Goal: Task Accomplishment & Management: Use online tool/utility

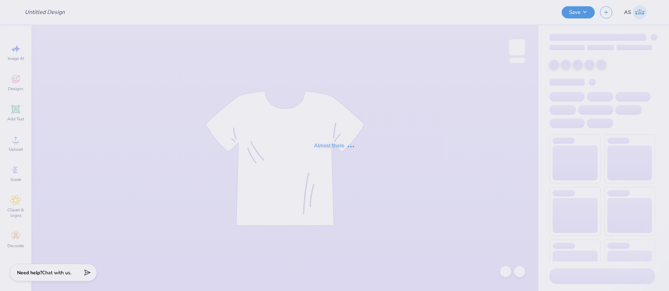
type input "aoii sis shirt"
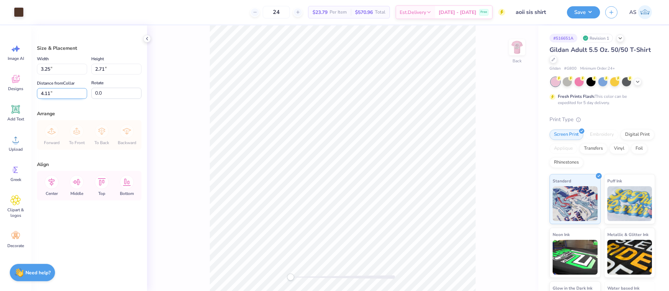
drag, startPoint x: 40, startPoint y: 92, endPoint x: 49, endPoint y: 93, distance: 8.7
click at [49, 92] on input "4.11" at bounding box center [62, 93] width 50 height 11
type input "3.00"
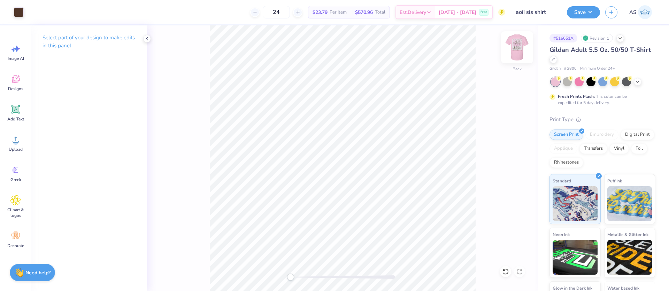
click at [521, 47] on img at bounding box center [517, 47] width 28 height 28
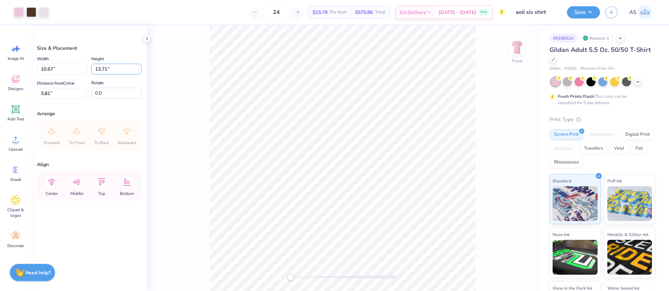
drag, startPoint x: 108, startPoint y: 70, endPoint x: 90, endPoint y: 68, distance: 17.5
click at [90, 68] on div "Width 10.67 10.67 " Height 13.71 13.71 "" at bounding box center [89, 65] width 105 height 20
type input "14"
type input "10.89"
type input "14.00"
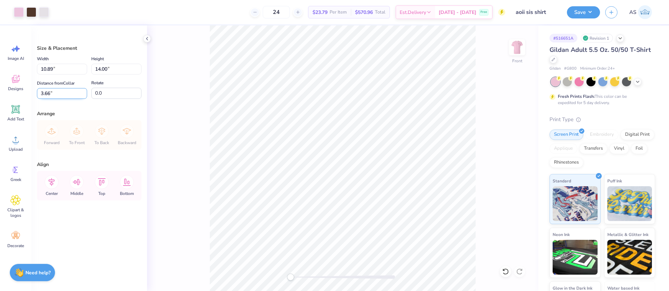
drag, startPoint x: 44, startPoint y: 93, endPoint x: 52, endPoint y: 93, distance: 8.4
click at [52, 93] on input "3.66" at bounding box center [62, 93] width 50 height 11
type input "3.00"
click at [65, 108] on div "Size & Placement Width 10.89 10.89 " Height 14.00 14.00 " Distance from Collar …" at bounding box center [89, 158] width 116 height 266
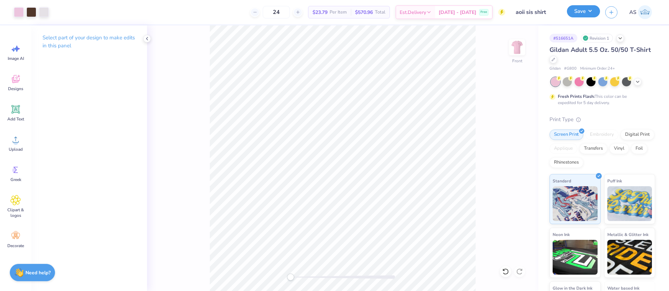
click at [594, 12] on button "Save" at bounding box center [583, 11] width 33 height 12
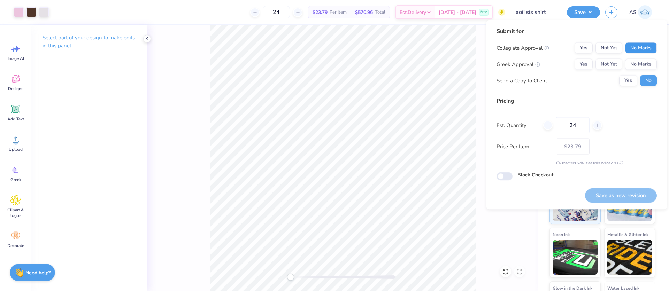
click at [643, 51] on button "No Marks" at bounding box center [641, 48] width 32 height 11
click at [641, 66] on button "No Marks" at bounding box center [641, 64] width 32 height 11
click at [585, 67] on button "Yes" at bounding box center [584, 64] width 18 height 11
click at [617, 195] on button "Save as new revision" at bounding box center [621, 196] width 72 height 14
type input "$23.79"
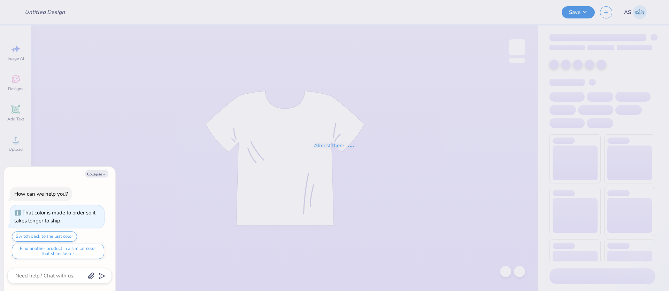
type input "Homecoming"
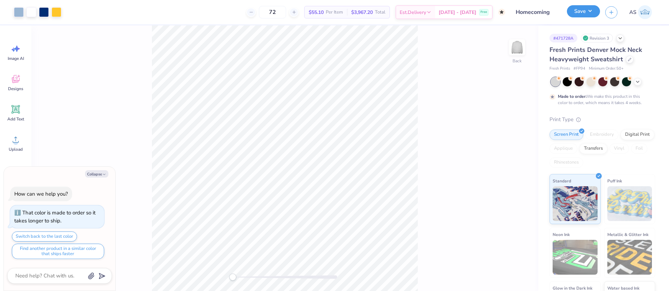
click at [586, 12] on button "Save" at bounding box center [583, 11] width 33 height 12
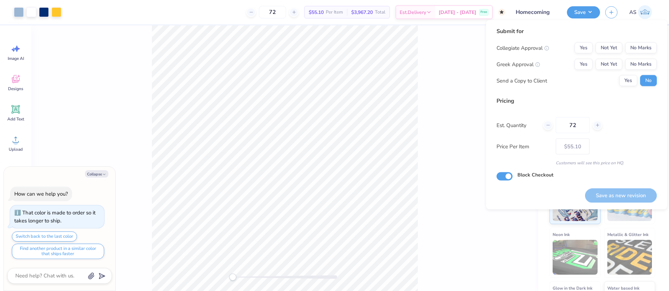
click at [448, 100] on div "Back" at bounding box center [284, 158] width 507 height 266
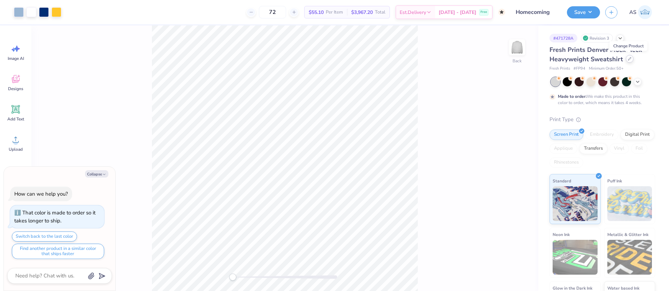
click at [629, 61] on div at bounding box center [630, 59] width 8 height 8
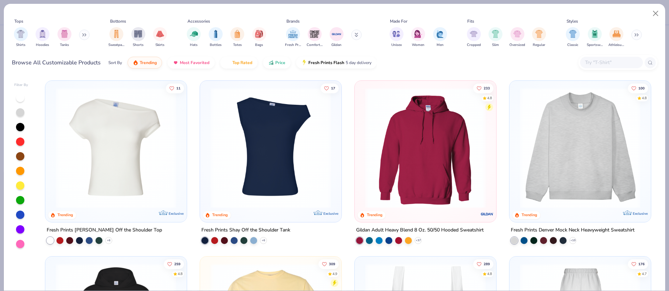
type textarea "x"
click at [605, 62] on input "text" at bounding box center [612, 63] width 54 height 8
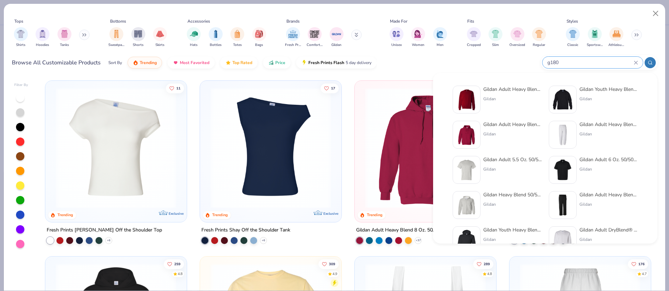
type input "g180"
click at [494, 98] on div "Gildan" at bounding box center [513, 99] width 59 height 6
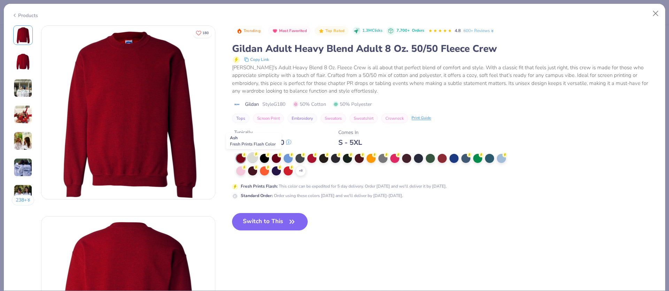
click at [252, 158] on div at bounding box center [252, 157] width 9 height 9
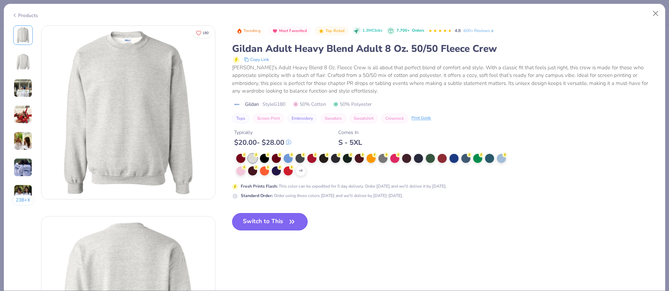
click at [280, 223] on button "Switch to This" at bounding box center [270, 221] width 76 height 17
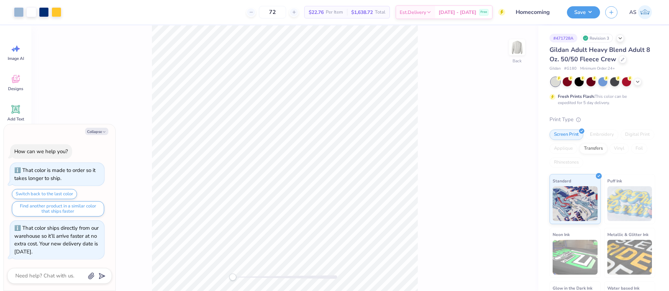
type textarea "x"
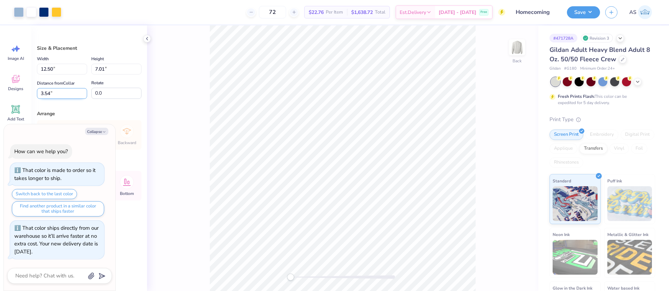
drag, startPoint x: 41, startPoint y: 93, endPoint x: 50, endPoint y: 93, distance: 9.4
click at [50, 93] on input "3.54" at bounding box center [62, 93] width 50 height 11
type input "3"
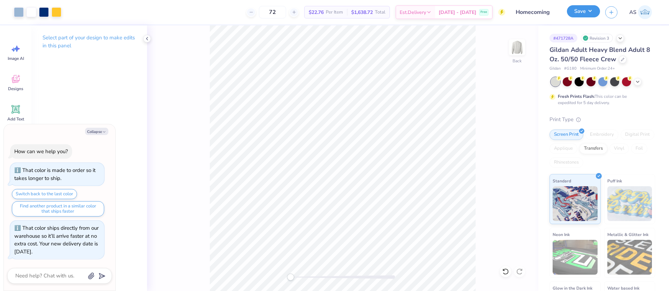
click at [592, 9] on button "Save" at bounding box center [583, 11] width 33 height 12
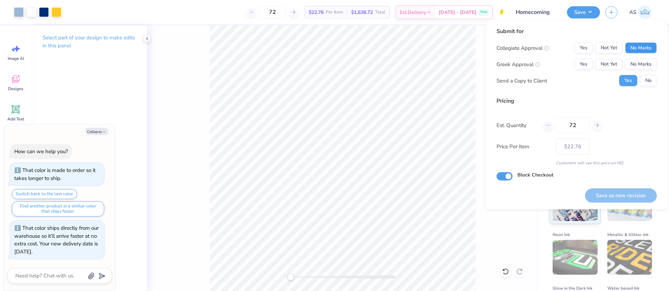
click at [639, 47] on button "No Marks" at bounding box center [641, 48] width 32 height 11
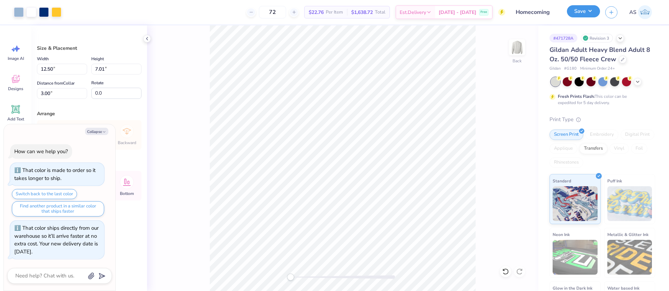
click at [584, 14] on button "Save" at bounding box center [583, 11] width 33 height 12
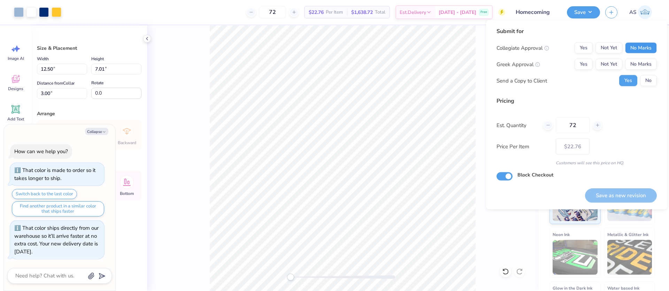
click at [632, 47] on button "No Marks" at bounding box center [641, 48] width 32 height 11
click at [590, 64] on button "Yes" at bounding box center [584, 64] width 18 height 11
click at [617, 192] on button "Save as new revision" at bounding box center [621, 196] width 72 height 14
type textarea "x"
type input "– –"
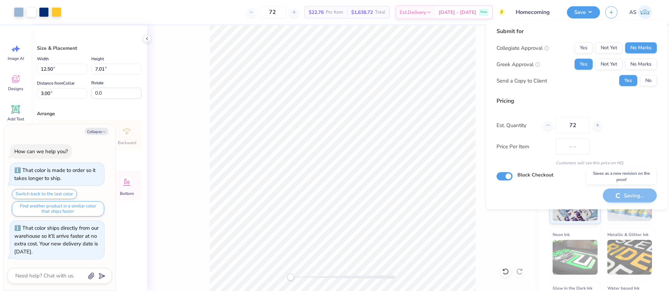
type textarea "x"
type input "$22.76"
type textarea "x"
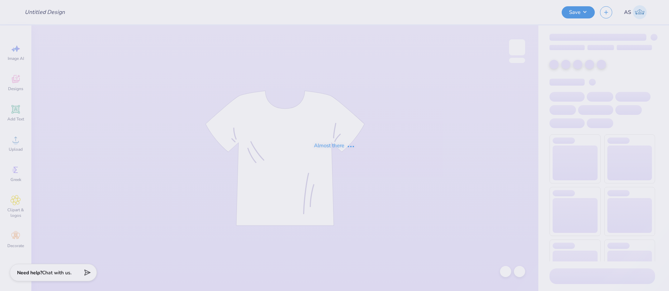
type input "pfp 1"
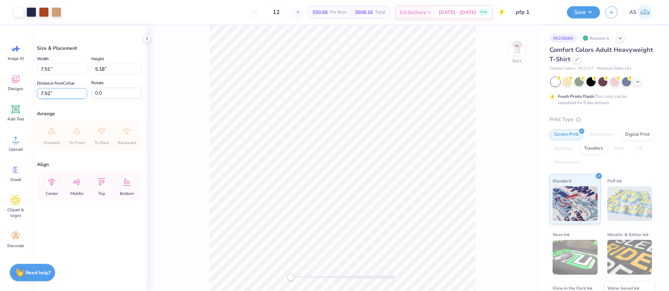
drag, startPoint x: 41, startPoint y: 93, endPoint x: 51, endPoint y: 92, distance: 9.1
click at [51, 92] on input "7.52" at bounding box center [62, 93] width 50 height 11
type input "3"
drag, startPoint x: 41, startPoint y: 67, endPoint x: 51, endPoint y: 67, distance: 10.5
click at [51, 66] on input "7.51" at bounding box center [62, 69] width 50 height 11
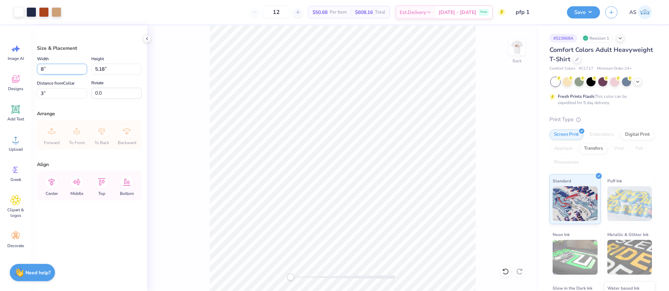
type input "8.00"
type input "5.52"
drag, startPoint x: 51, startPoint y: 90, endPoint x: 42, endPoint y: 92, distance: 8.9
click at [42, 92] on input "2.83" at bounding box center [62, 93] width 50 height 11
type input "2"
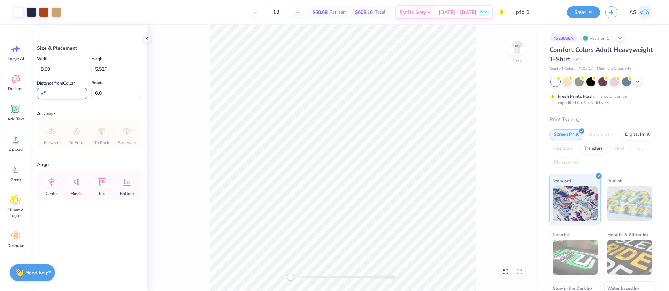
type input "3"
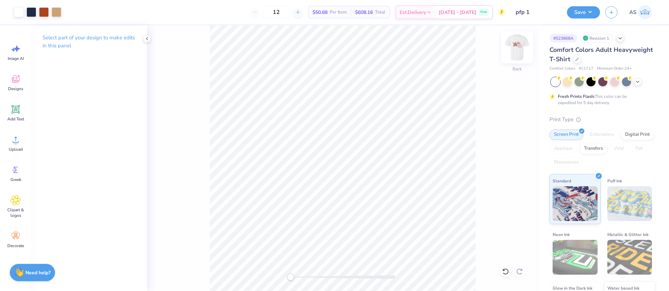
click at [515, 43] on img at bounding box center [517, 47] width 28 height 28
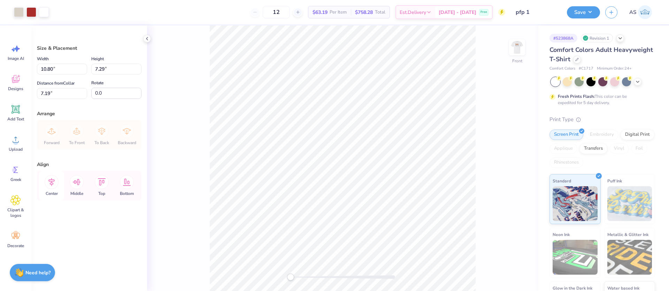
click at [53, 182] on icon at bounding box center [52, 182] width 14 height 14
drag, startPoint x: 42, startPoint y: 69, endPoint x: 54, endPoint y: 69, distance: 11.9
click at [54, 69] on input "10.80" at bounding box center [62, 69] width 50 height 11
type input "11.00"
type input "7.43"
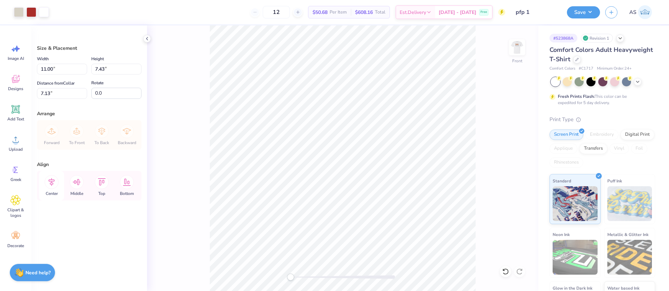
click at [52, 184] on icon at bounding box center [52, 182] width 14 height 14
drag, startPoint x: 50, startPoint y: 93, endPoint x: 41, endPoint y: 95, distance: 9.2
click at [41, 95] on input "7.13" at bounding box center [62, 93] width 50 height 11
type input "3.00"
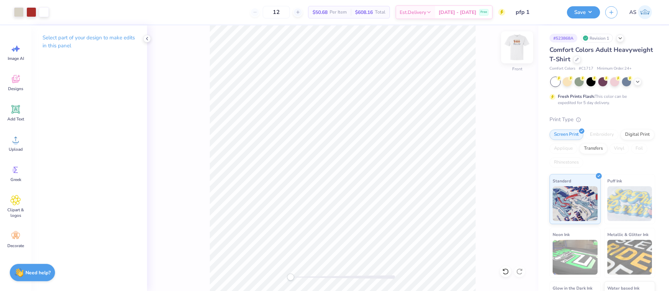
click at [521, 49] on img at bounding box center [517, 47] width 28 height 28
click at [589, 9] on button "Save" at bounding box center [583, 11] width 33 height 12
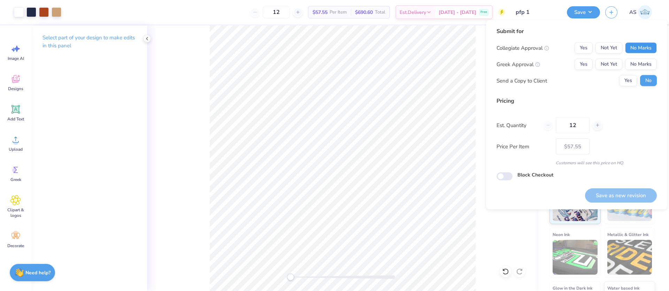
click at [642, 50] on button "No Marks" at bounding box center [641, 48] width 32 height 11
drag, startPoint x: 583, startPoint y: 50, endPoint x: 580, endPoint y: 58, distance: 8.9
click at [583, 50] on button "Yes" at bounding box center [584, 48] width 18 height 11
drag, startPoint x: 582, startPoint y: 62, endPoint x: 603, endPoint y: 73, distance: 24.0
click at [582, 62] on button "Yes" at bounding box center [584, 64] width 18 height 11
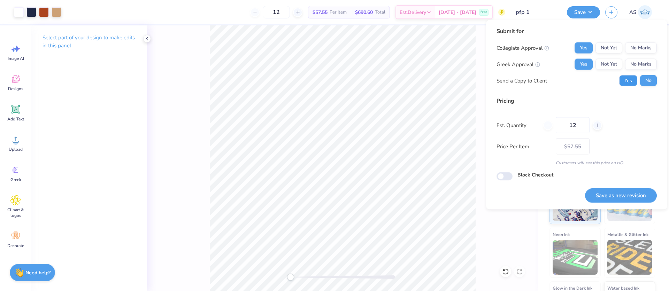
click at [631, 80] on button "Yes" at bounding box center [629, 80] width 18 height 11
click at [620, 193] on button "Save as new revision" at bounding box center [621, 196] width 72 height 14
type input "$57.55"
